Goal: Task Accomplishment & Management: Use online tool/utility

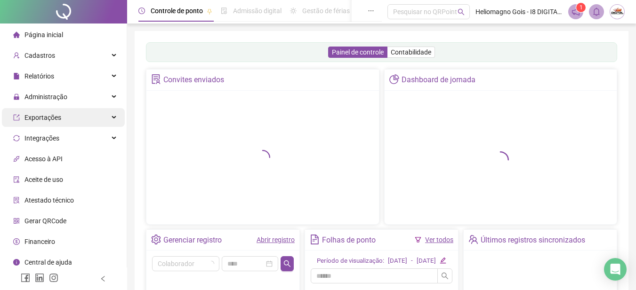
click at [51, 95] on span "Administração" at bounding box center [45, 97] width 43 height 8
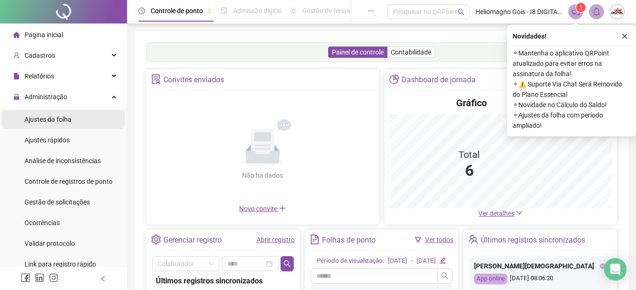
click at [47, 123] on span "Ajustes da folha" at bounding box center [47, 120] width 47 height 8
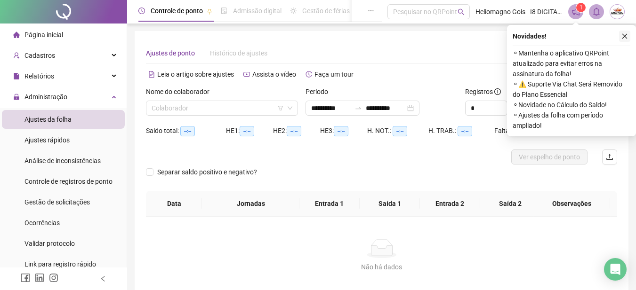
click at [622, 35] on icon "close" at bounding box center [624, 36] width 7 height 7
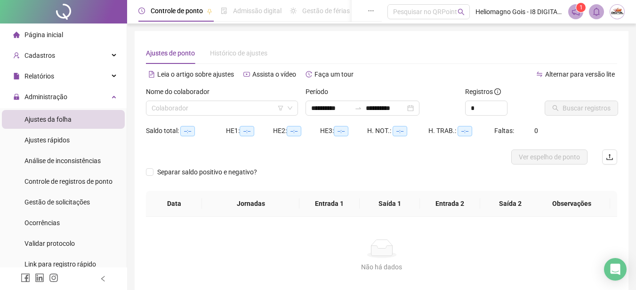
click at [184, 111] on input "search" at bounding box center [218, 108] width 132 height 14
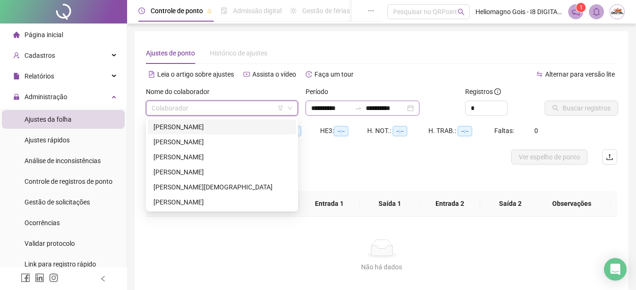
click at [171, 125] on div "[PERSON_NAME]" at bounding box center [221, 127] width 137 height 10
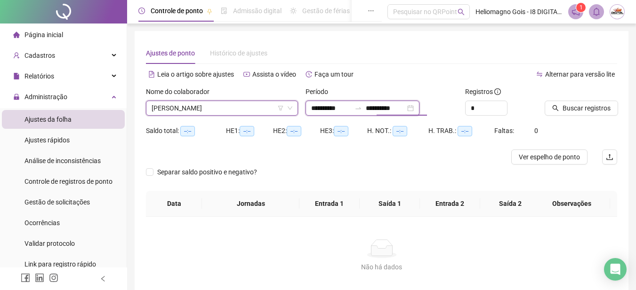
click at [382, 108] on input "**********" at bounding box center [386, 108] width 40 height 10
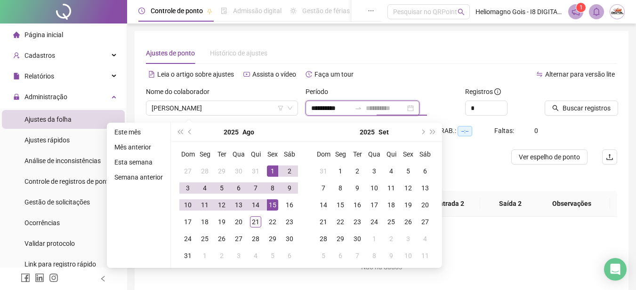
type input "**********"
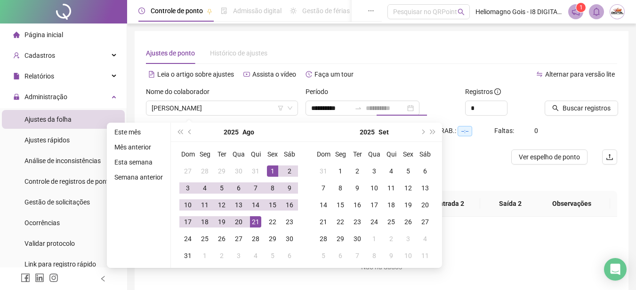
click at [252, 221] on div "21" at bounding box center [255, 221] width 11 height 11
type input "**********"
click at [571, 106] on span "Buscar registros" at bounding box center [586, 108] width 48 height 10
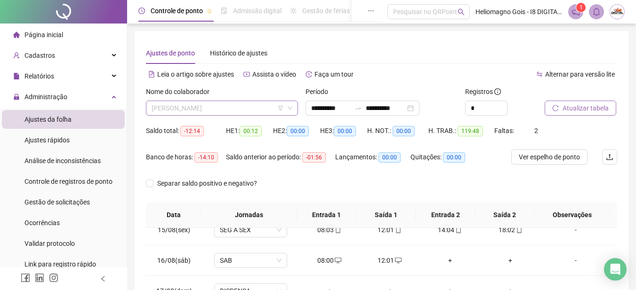
click at [204, 110] on span "[PERSON_NAME]" at bounding box center [222, 108] width 141 height 14
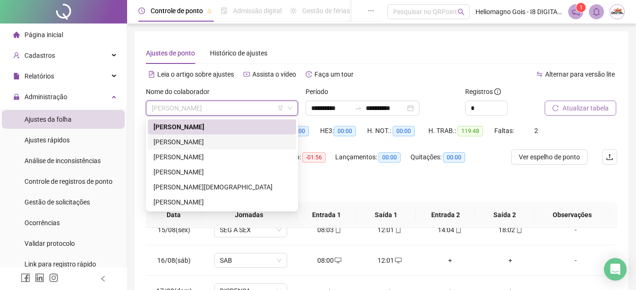
click at [191, 144] on div "[PERSON_NAME]" at bounding box center [221, 142] width 137 height 10
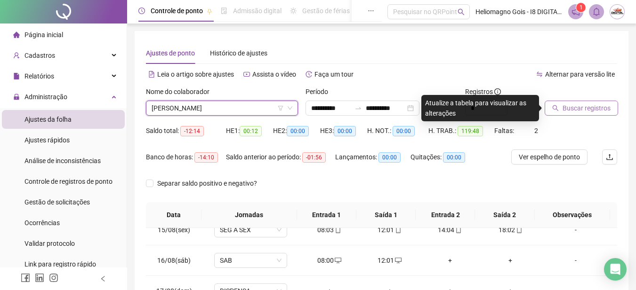
click at [573, 112] on span "Buscar registros" at bounding box center [586, 108] width 48 height 10
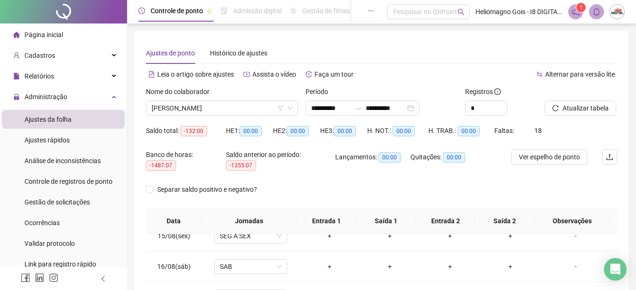
click at [213, 107] on span "[PERSON_NAME]" at bounding box center [222, 108] width 141 height 14
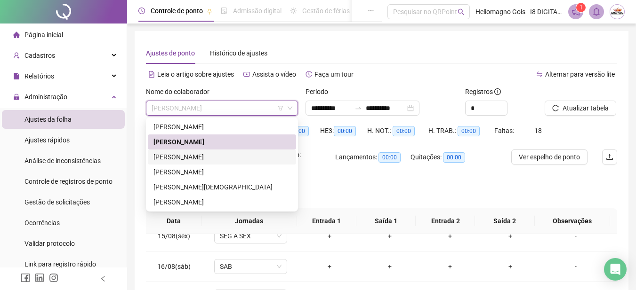
click at [192, 153] on div "[PERSON_NAME]" at bounding box center [221, 157] width 137 height 10
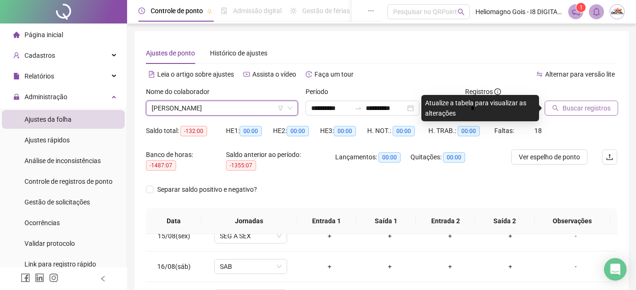
click at [560, 115] on button "Buscar registros" at bounding box center [580, 108] width 73 height 15
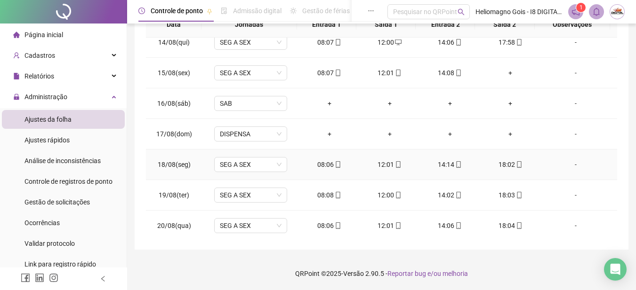
scroll to position [394, 0]
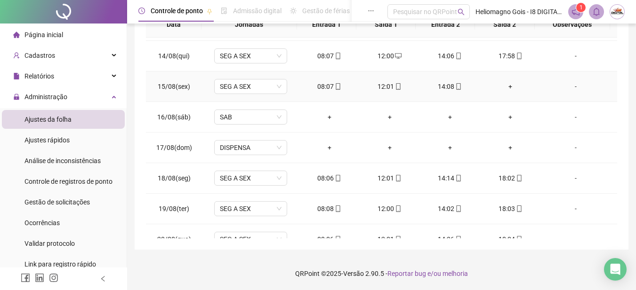
click at [506, 88] on div "+" at bounding box center [510, 86] width 45 height 10
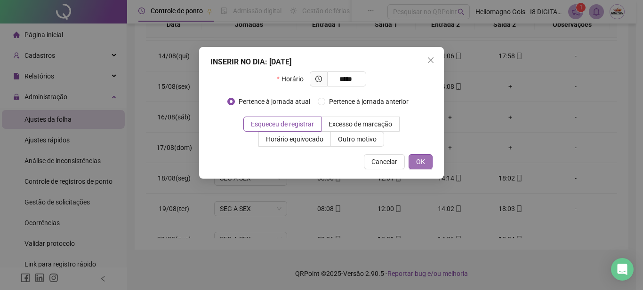
type input "*****"
click at [431, 155] on button "OK" at bounding box center [420, 161] width 24 height 15
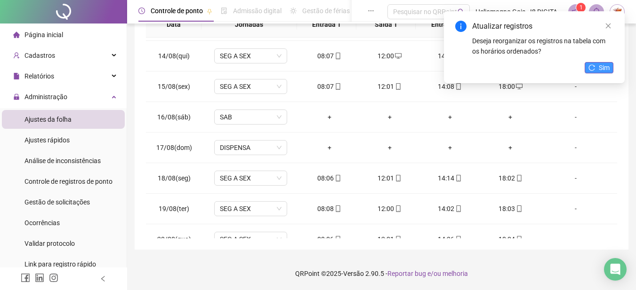
click at [596, 65] on button "Sim" at bounding box center [598, 67] width 29 height 11
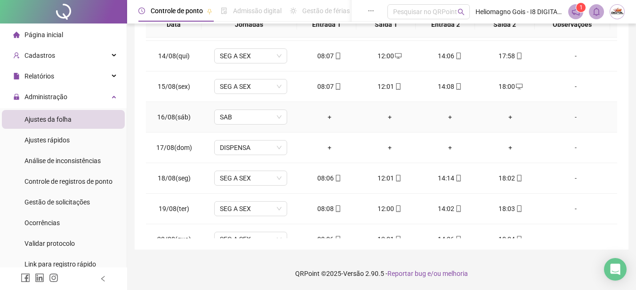
click at [570, 120] on div "-" at bounding box center [576, 117] width 56 height 10
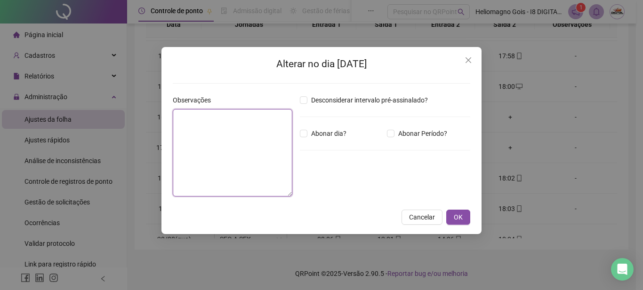
click at [274, 159] on textarea at bounding box center [233, 153] width 120 height 88
type textarea "**********"
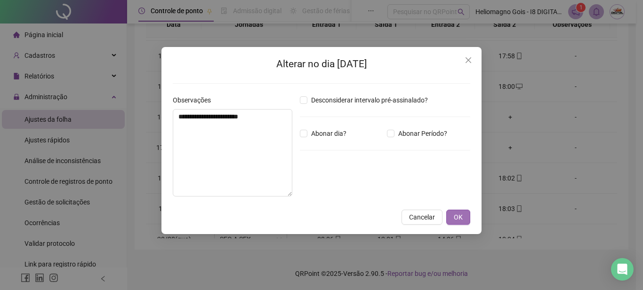
click at [458, 216] on span "OK" at bounding box center [458, 217] width 9 height 10
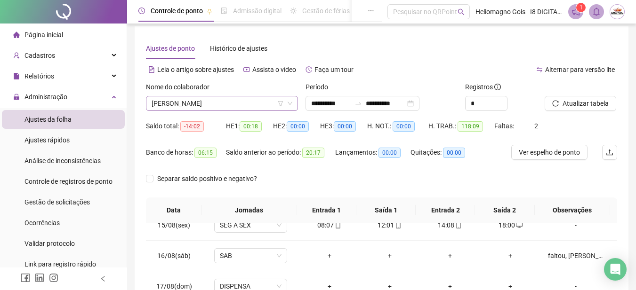
scroll to position [2, 0]
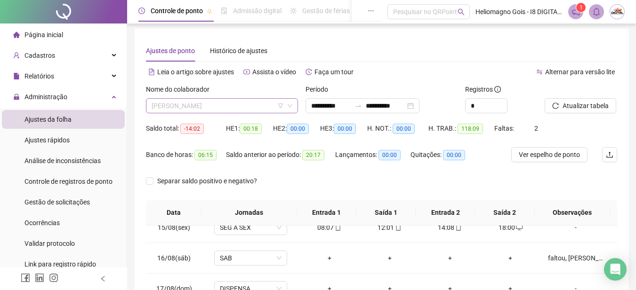
click at [237, 109] on span "[PERSON_NAME]" at bounding box center [222, 106] width 141 height 14
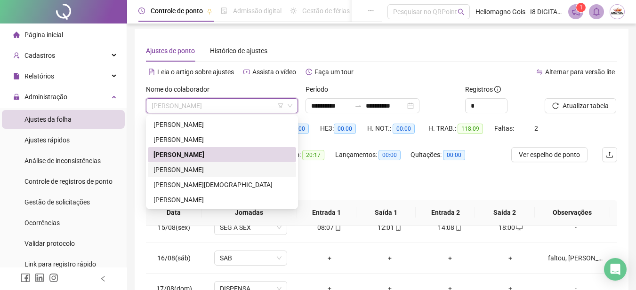
click at [168, 167] on div "[PERSON_NAME]" at bounding box center [221, 170] width 137 height 10
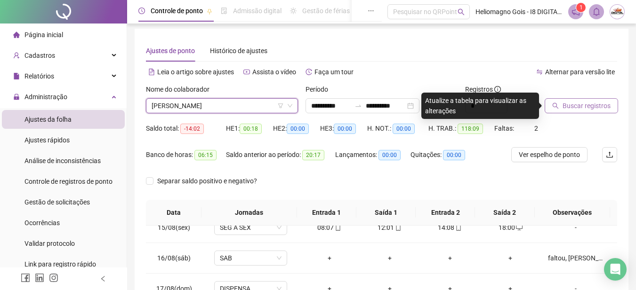
click at [582, 111] on span "Buscar registros" at bounding box center [586, 106] width 48 height 10
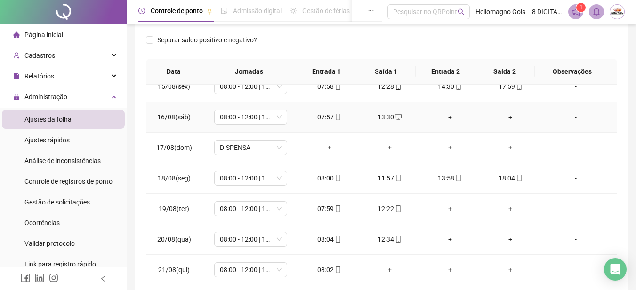
scroll to position [191, 0]
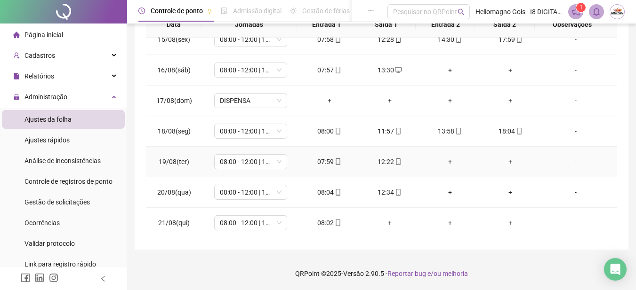
click at [570, 161] on div "-" at bounding box center [576, 162] width 56 height 10
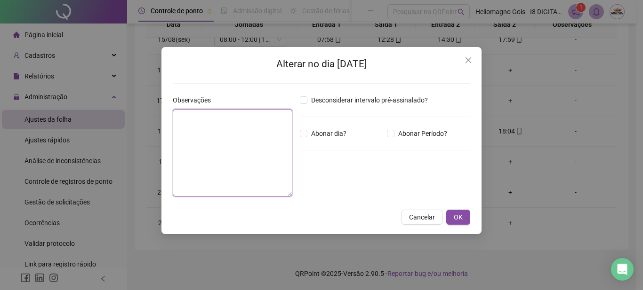
click at [208, 159] on textarea at bounding box center [233, 153] width 120 height 88
type textarea "**********"
click at [305, 127] on div "Desconsiderar intervalo pré-assinalado? Abonar dia? Abonar Período? Horas a abo…" at bounding box center [385, 149] width 178 height 109
click at [265, 122] on textarea "**********" at bounding box center [233, 153] width 120 height 88
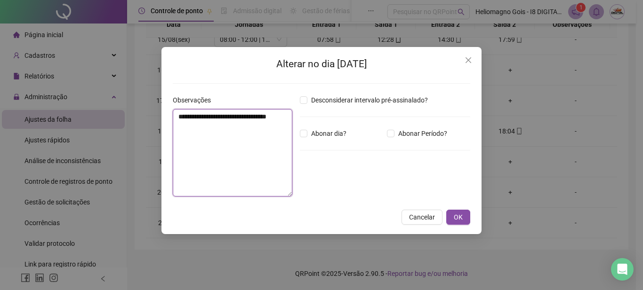
click at [265, 122] on textarea "**********" at bounding box center [233, 153] width 120 height 88
click at [459, 214] on span "OK" at bounding box center [458, 217] width 9 height 10
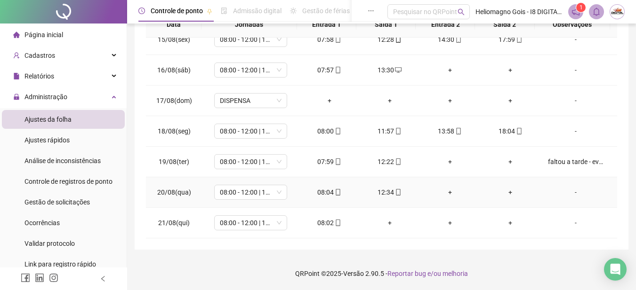
click at [568, 192] on div "-" at bounding box center [576, 192] width 56 height 10
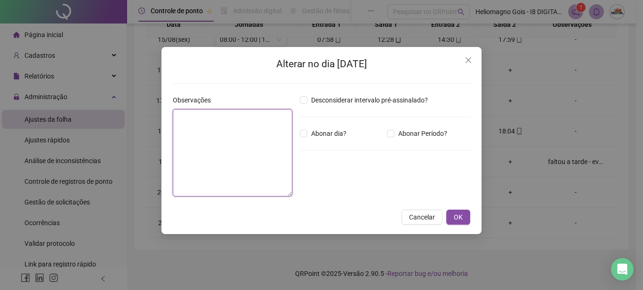
paste textarea "**********"
type textarea "**********"
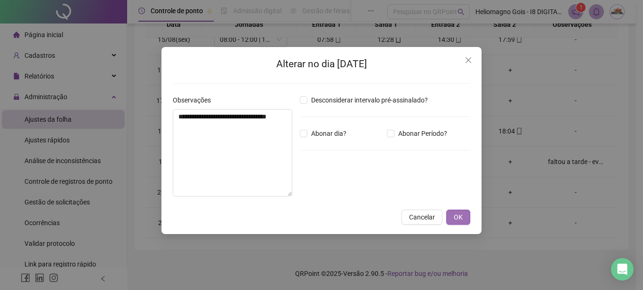
click at [461, 220] on span "OK" at bounding box center [458, 217] width 9 height 10
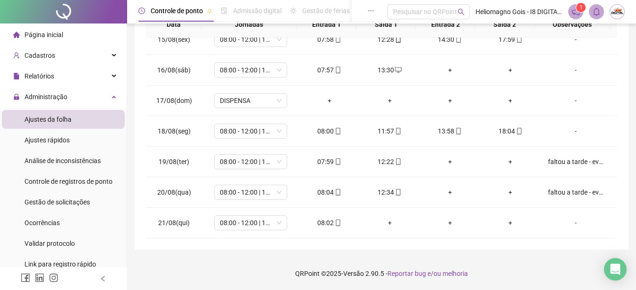
scroll to position [49, 0]
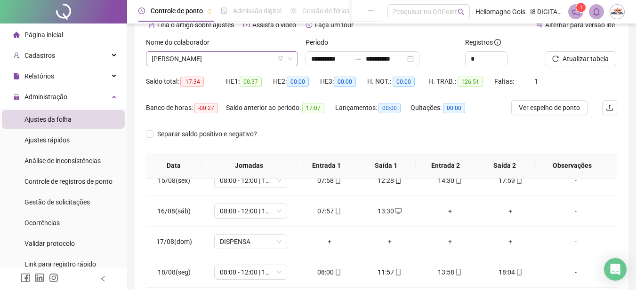
click at [196, 57] on span "[PERSON_NAME]" at bounding box center [222, 59] width 141 height 14
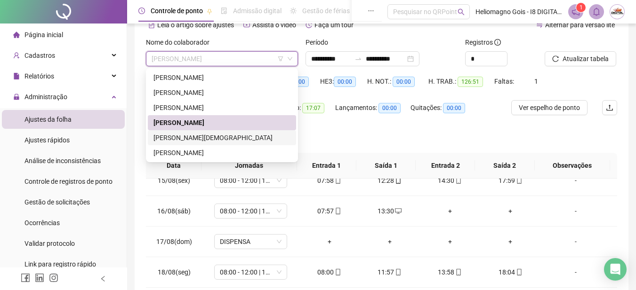
click at [170, 137] on div "[PERSON_NAME][DEMOGRAPHIC_DATA]" at bounding box center [221, 138] width 137 height 10
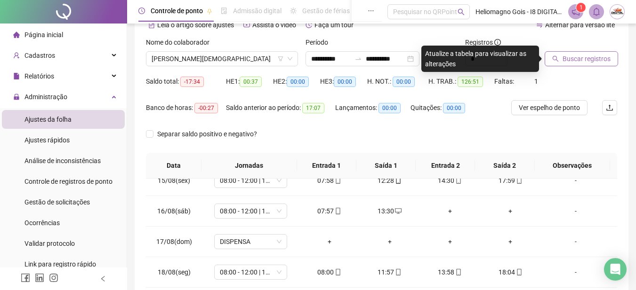
click at [561, 59] on button "Buscar registros" at bounding box center [580, 58] width 73 height 15
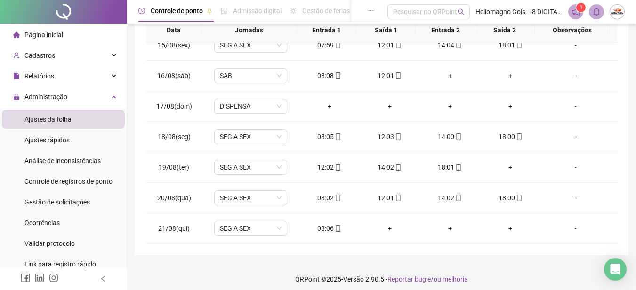
scroll to position [191, 0]
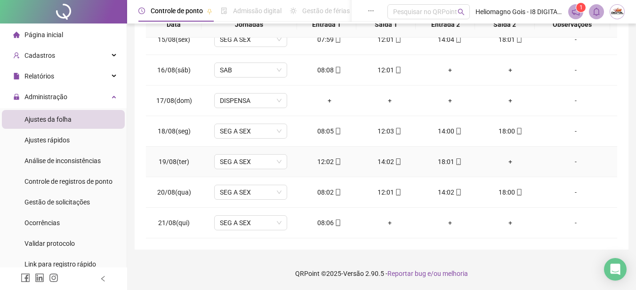
click at [504, 161] on div "+" at bounding box center [510, 162] width 45 height 10
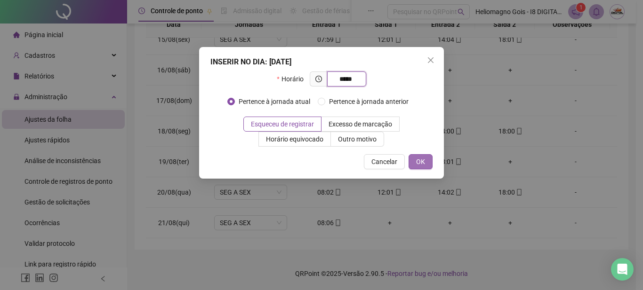
type input "*****"
click at [425, 168] on button "OK" at bounding box center [420, 161] width 24 height 15
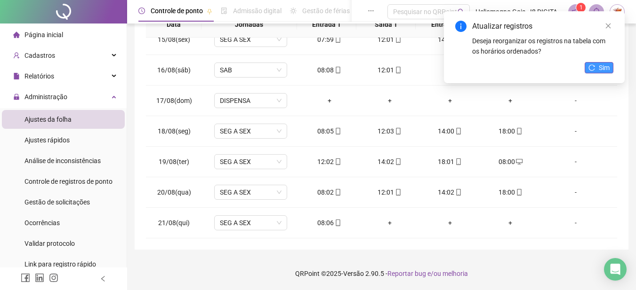
click at [596, 71] on button "Sim" at bounding box center [598, 67] width 29 height 11
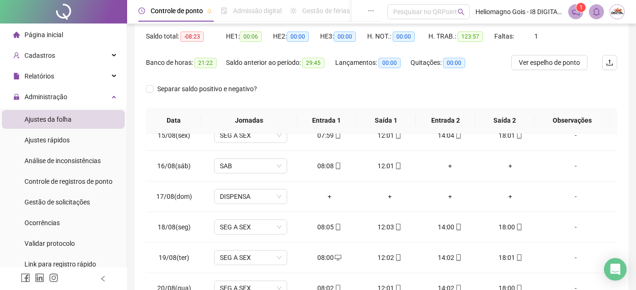
scroll to position [49, 0]
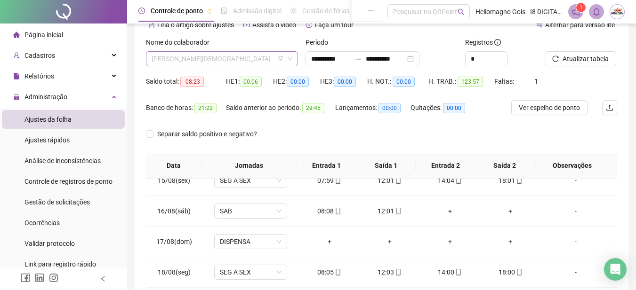
click at [189, 64] on span "[PERSON_NAME][DEMOGRAPHIC_DATA]" at bounding box center [222, 59] width 141 height 14
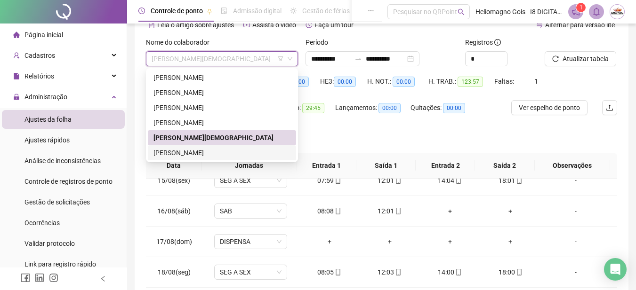
click at [180, 156] on div "[PERSON_NAME]" at bounding box center [221, 153] width 137 height 10
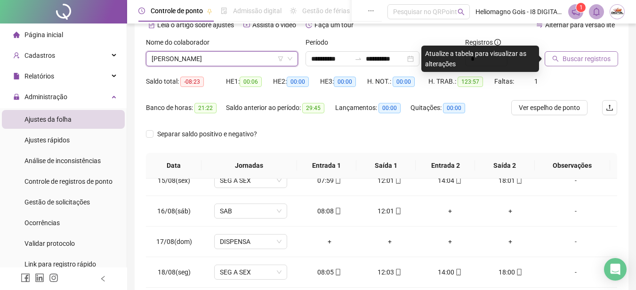
click at [582, 57] on span "Buscar registros" at bounding box center [586, 59] width 48 height 10
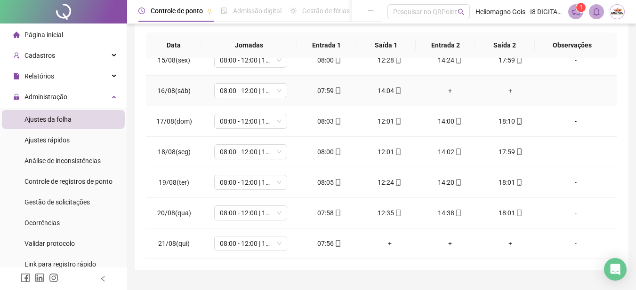
scroll to position [191, 0]
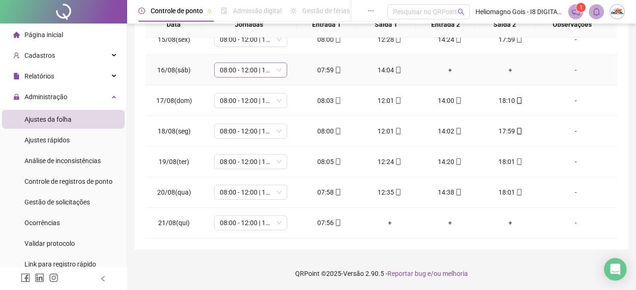
click at [275, 71] on span "08:00 - 12:00 | 14:00 - 18:00" at bounding box center [251, 70] width 62 height 14
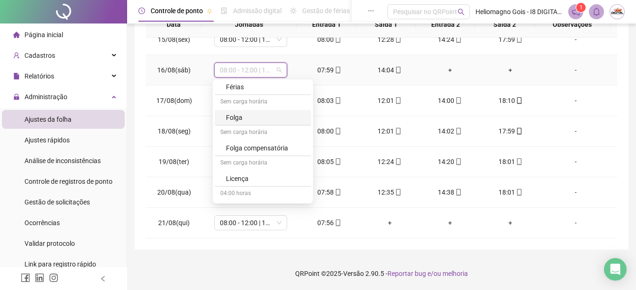
scroll to position [188, 0]
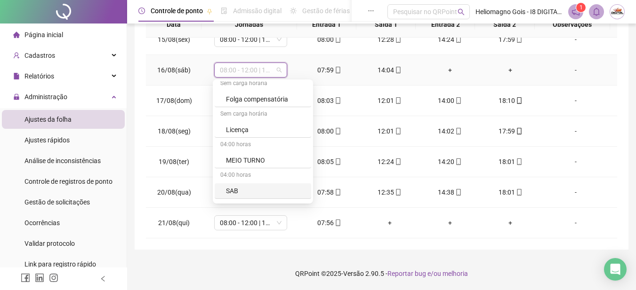
drag, startPoint x: 247, startPoint y: 193, endPoint x: 273, endPoint y: 180, distance: 28.8
click at [247, 193] on div "SAB" at bounding box center [266, 191] width 80 height 10
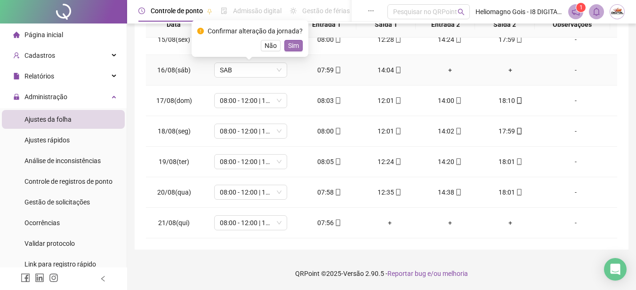
click at [292, 46] on span "Sim" at bounding box center [293, 45] width 11 height 10
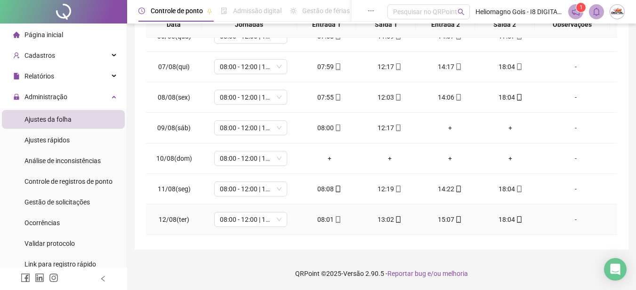
scroll to position [159, 0]
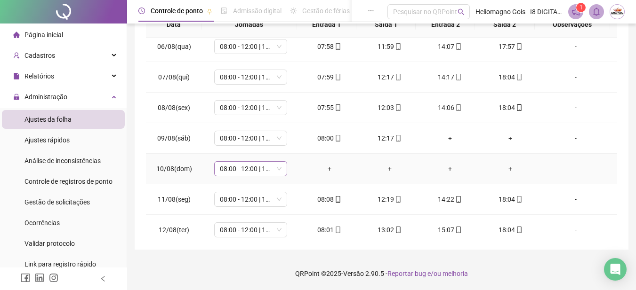
click at [276, 168] on span "08:00 - 12:00 | 14:00 - 18:00" at bounding box center [251, 169] width 62 height 14
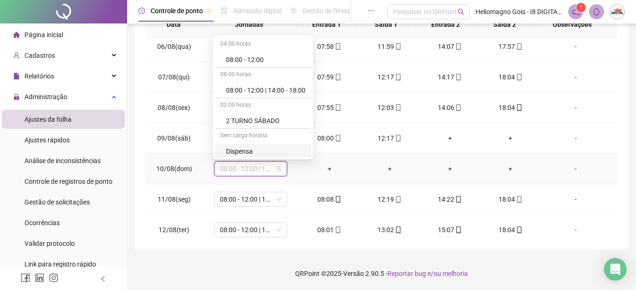
click at [256, 150] on div "Dispensa" at bounding box center [266, 151] width 80 height 10
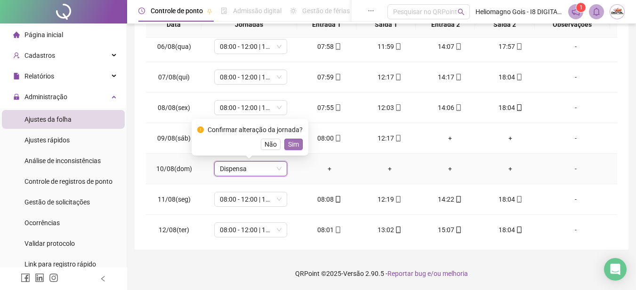
click at [295, 148] on span "Sim" at bounding box center [293, 144] width 11 height 10
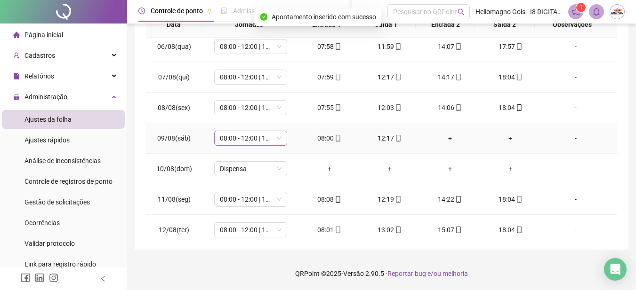
click at [279, 138] on span "08:00 - 12:00 | 14:00 - 18:00" at bounding box center [251, 138] width 62 height 14
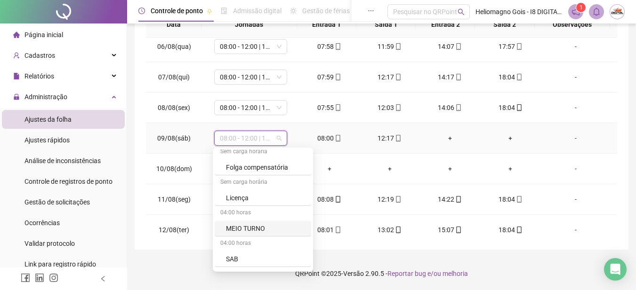
scroll to position [235, 0]
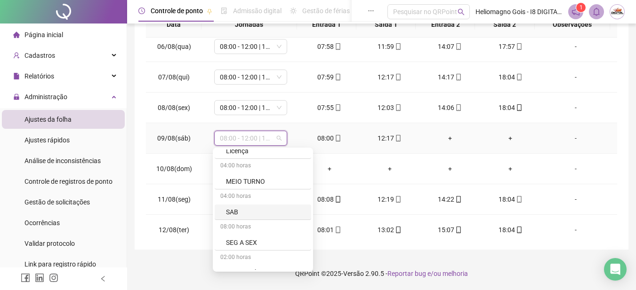
click at [246, 211] on div "SAB" at bounding box center [266, 212] width 80 height 10
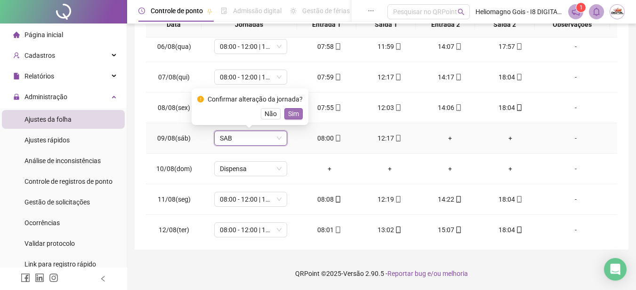
click at [294, 115] on span "Sim" at bounding box center [293, 114] width 11 height 10
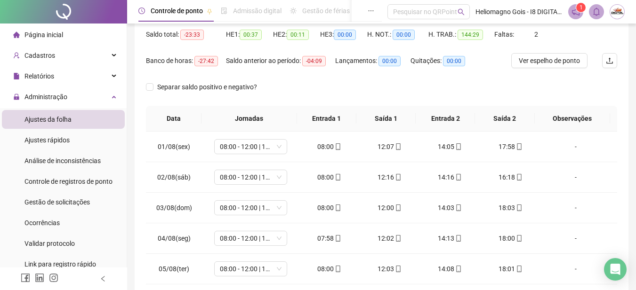
scroll to position [49, 0]
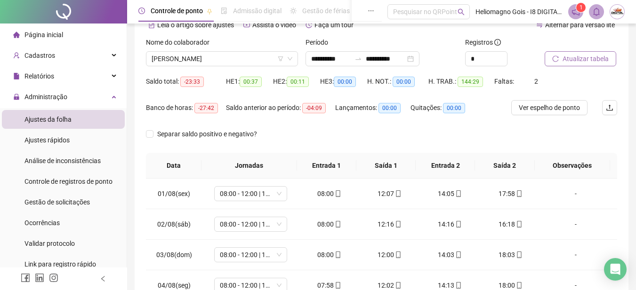
click at [568, 59] on span "Atualizar tabela" at bounding box center [585, 59] width 46 height 10
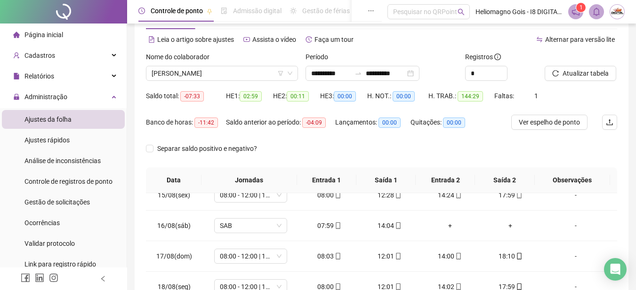
scroll to position [2, 0]
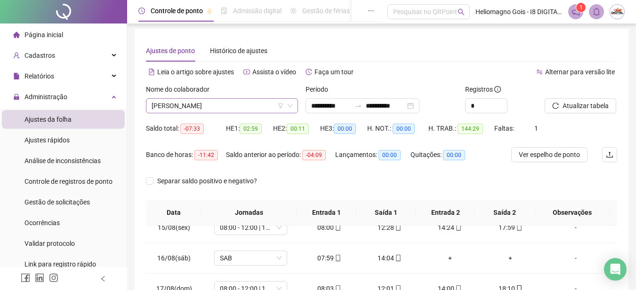
click at [209, 103] on span "[PERSON_NAME]" at bounding box center [222, 106] width 141 height 14
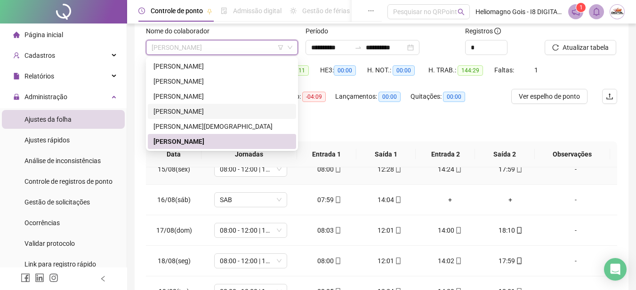
scroll to position [96, 0]
